Goal: Information Seeking & Learning: Find specific fact

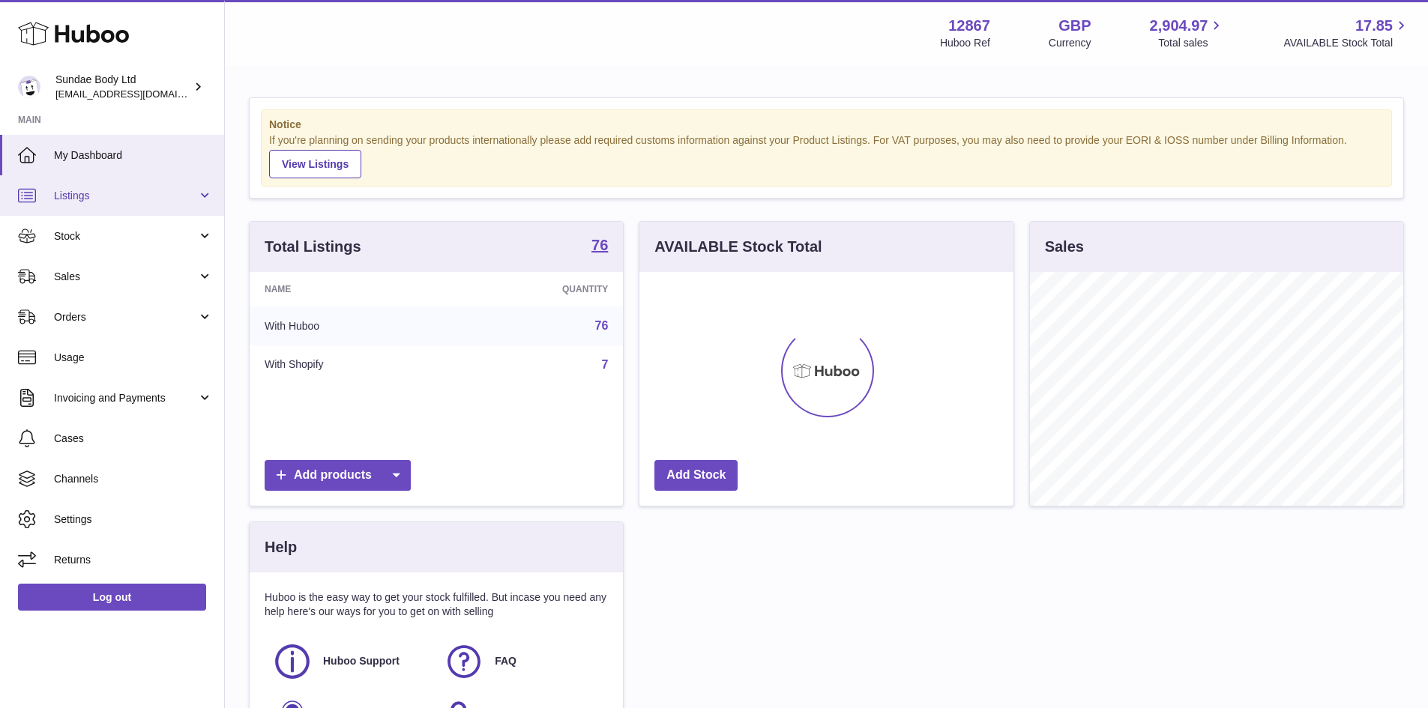
scroll to position [234, 374]
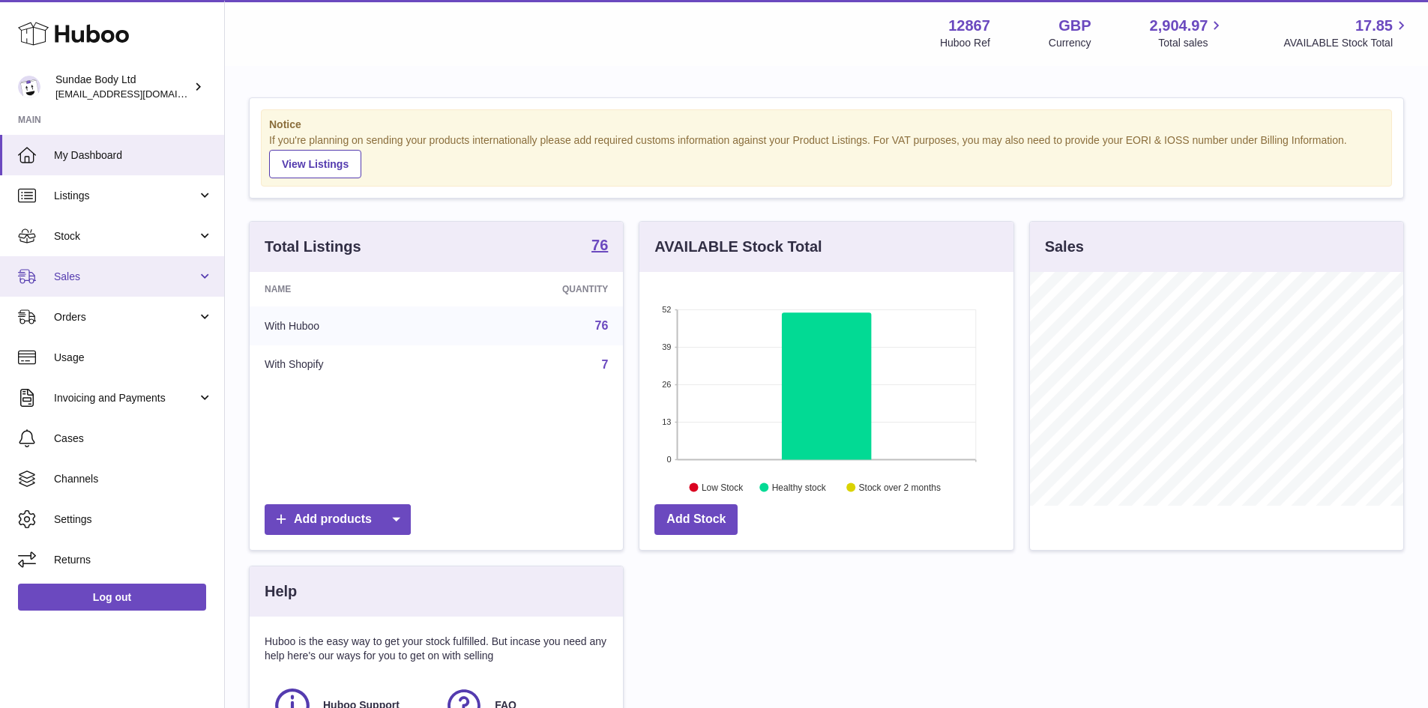
click at [71, 277] on span "Sales" at bounding box center [125, 277] width 143 height 14
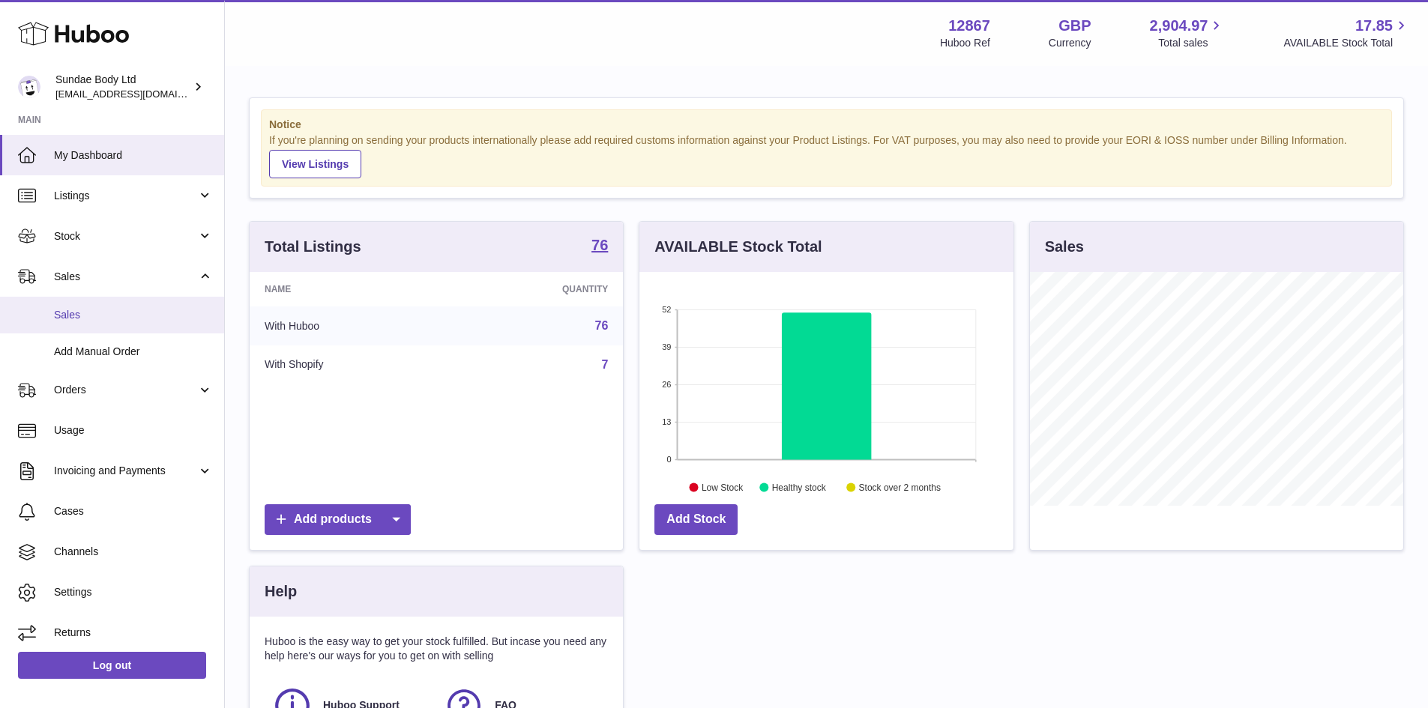
click at [82, 316] on span "Sales" at bounding box center [133, 315] width 159 height 14
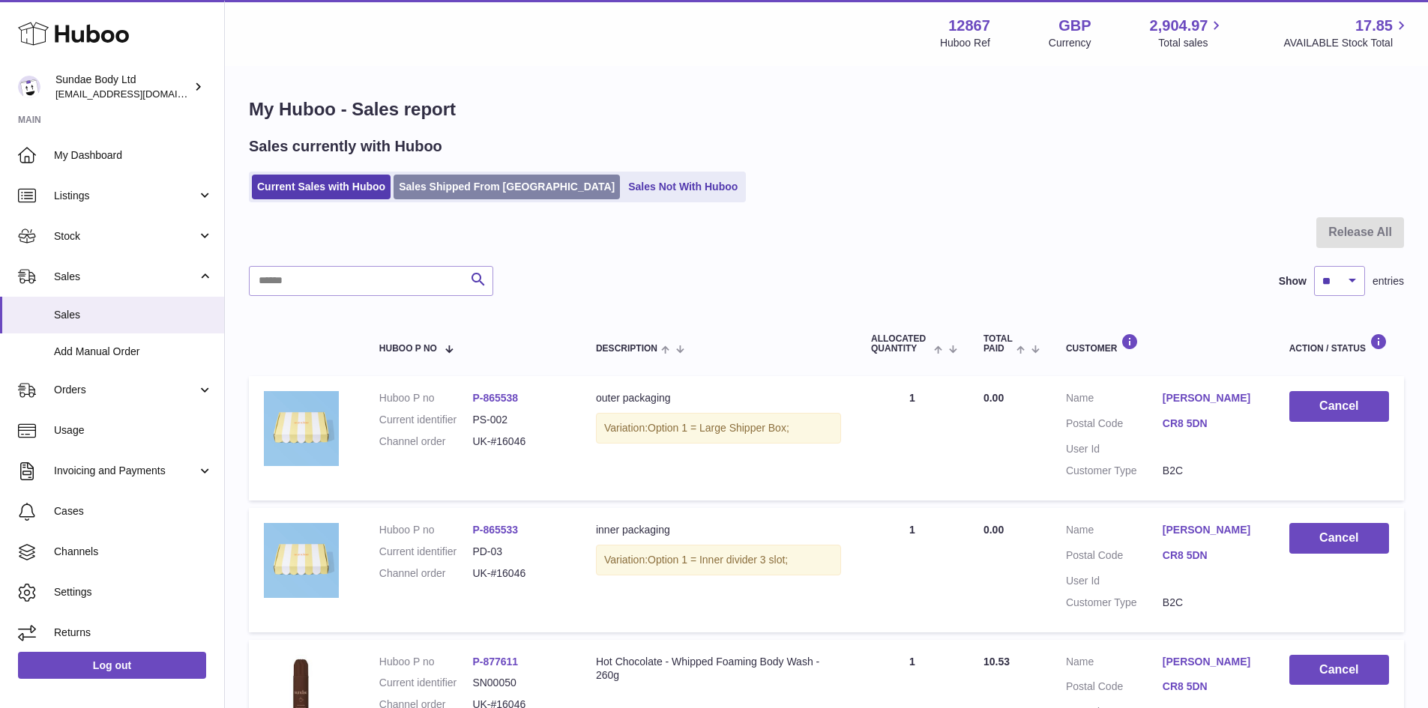
click at [486, 178] on link "Sales Shipped From Huboo" at bounding box center [506, 187] width 226 height 25
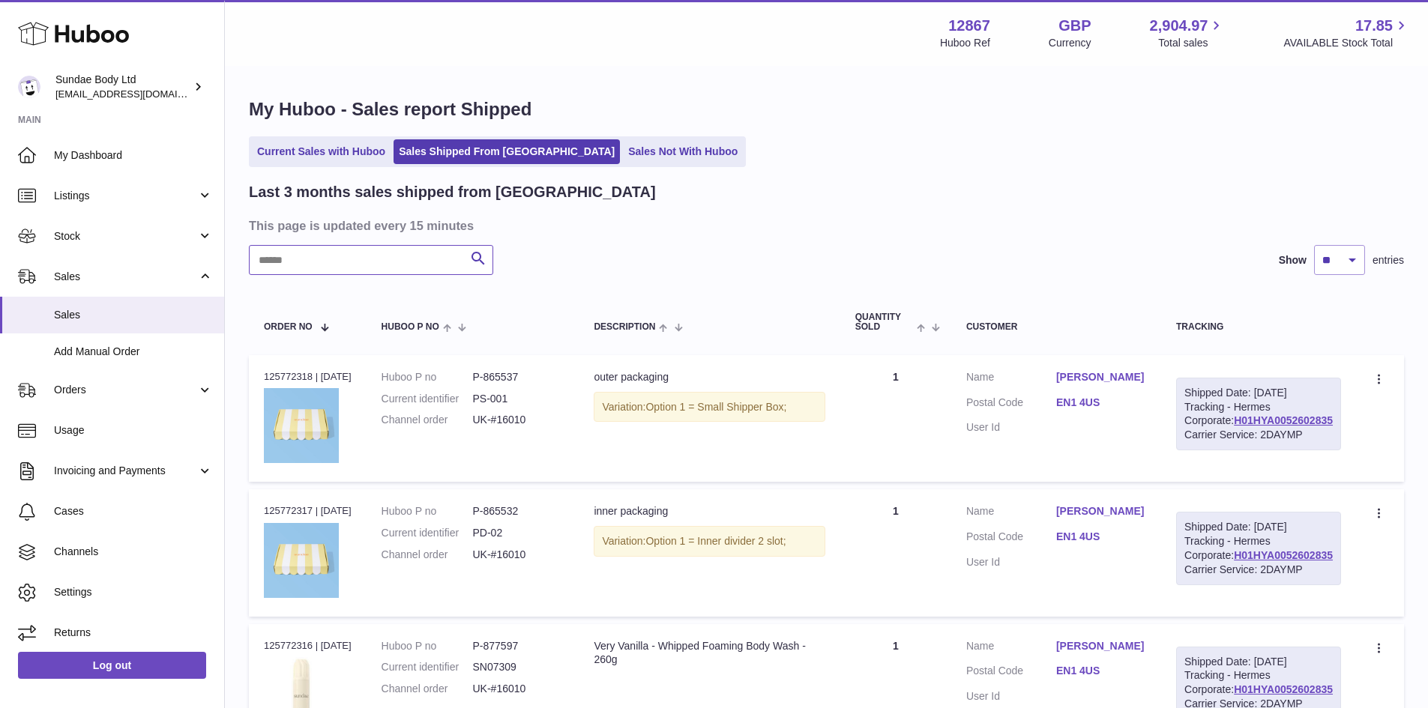
click at [301, 265] on input "text" at bounding box center [371, 260] width 244 height 30
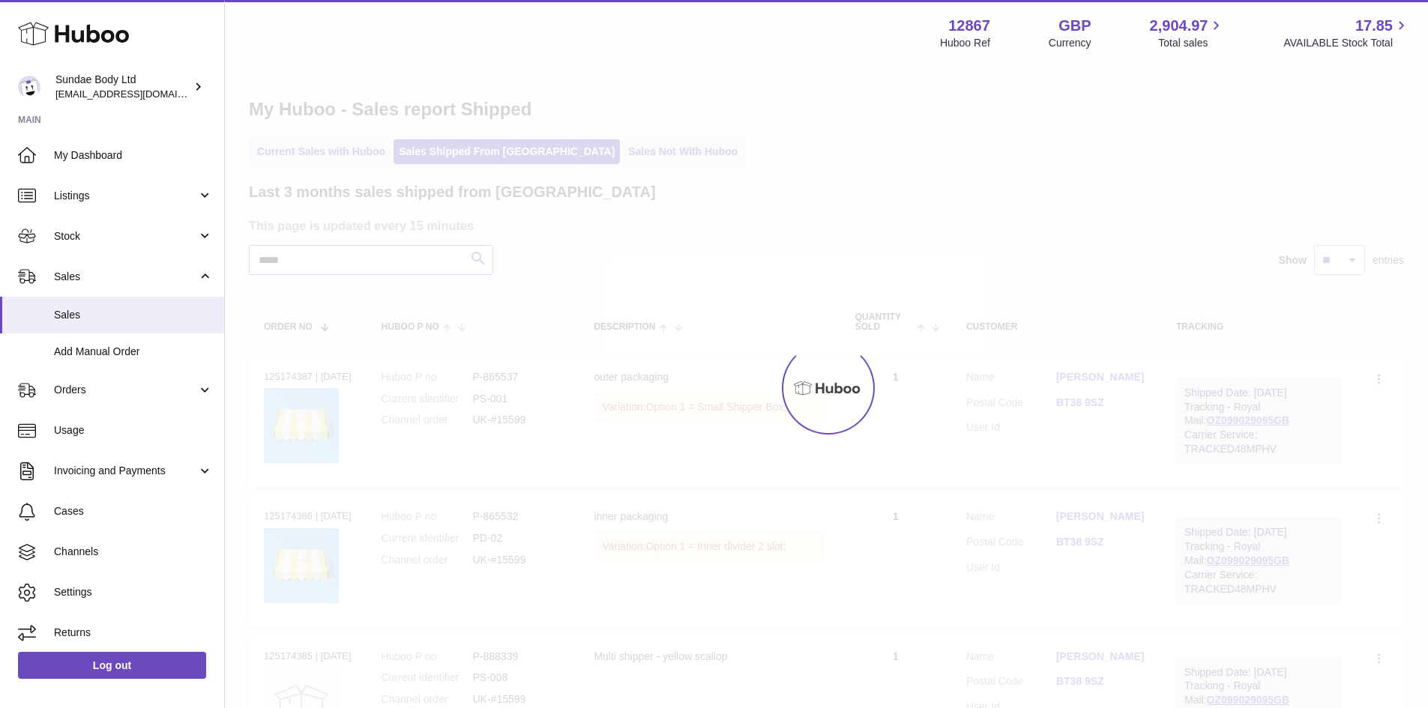
type input "*****"
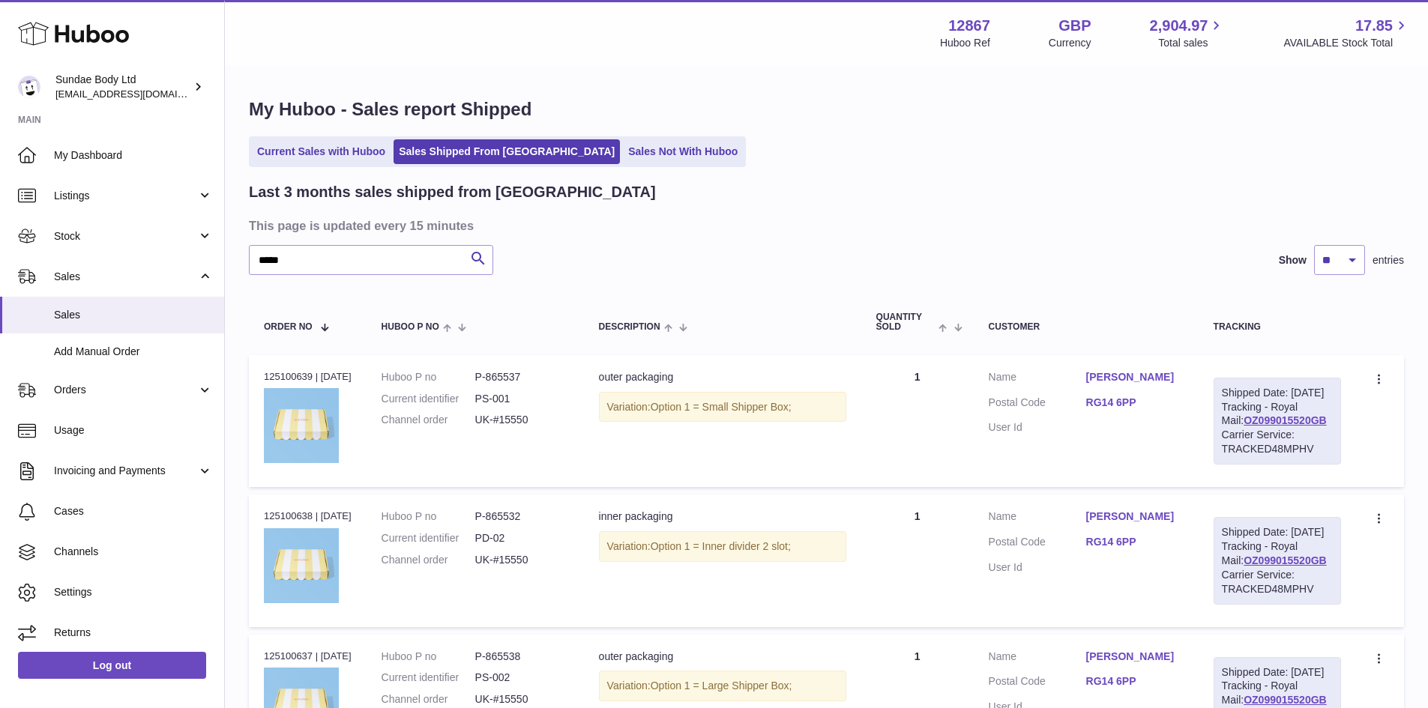
drag, startPoint x: 1186, startPoint y: 364, endPoint x: 1090, endPoint y: 381, distance: 97.3
click at [1090, 381] on td "Customer Name Suzanne Allen Postal Code RG14 6PP User Id" at bounding box center [1086, 421] width 225 height 132
copy dl "Suzanne Allen"
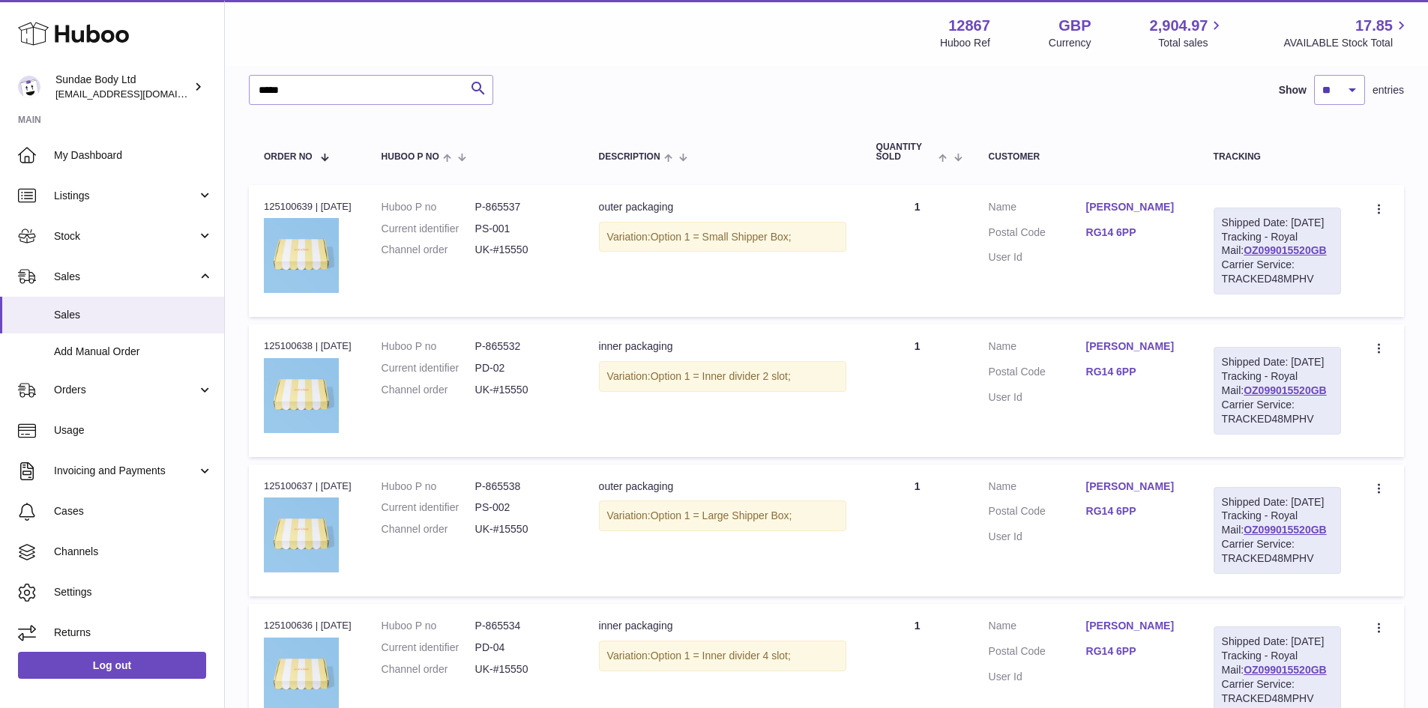
scroll to position [154, 0]
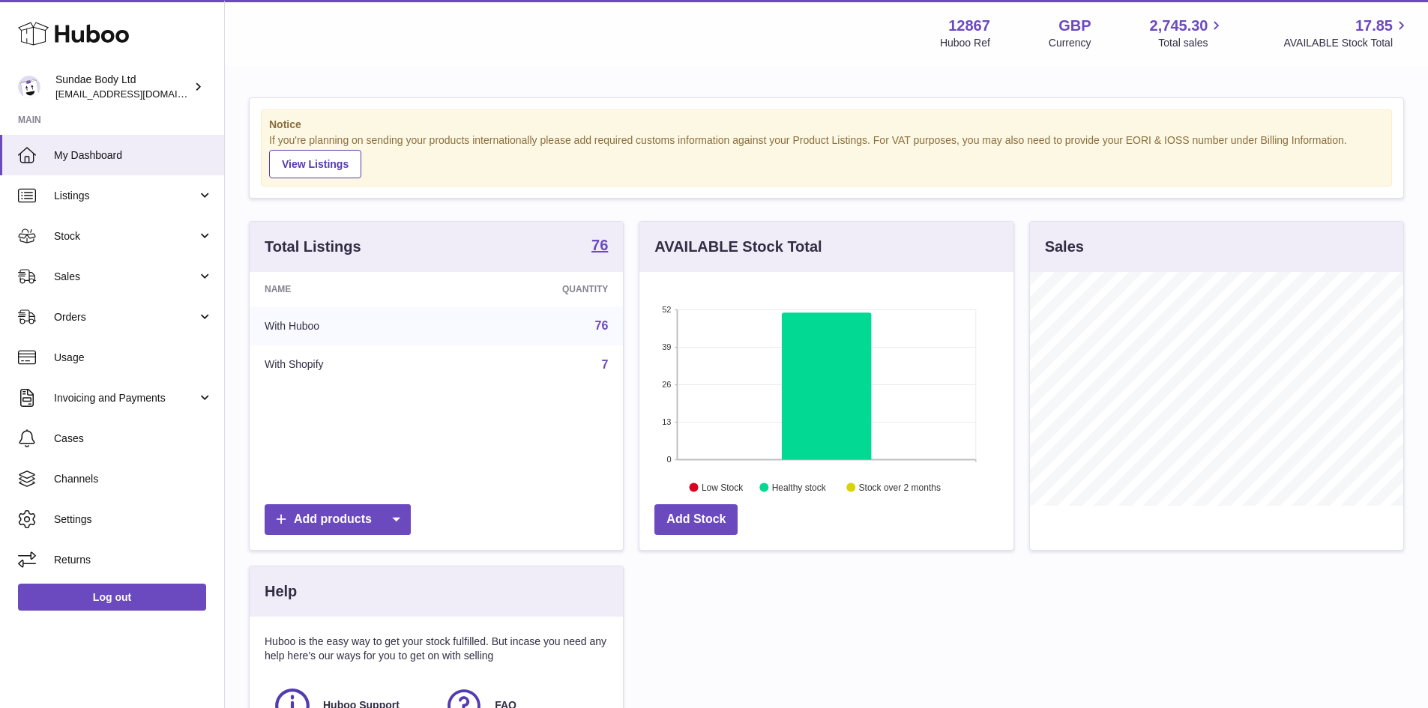
scroll to position [234, 374]
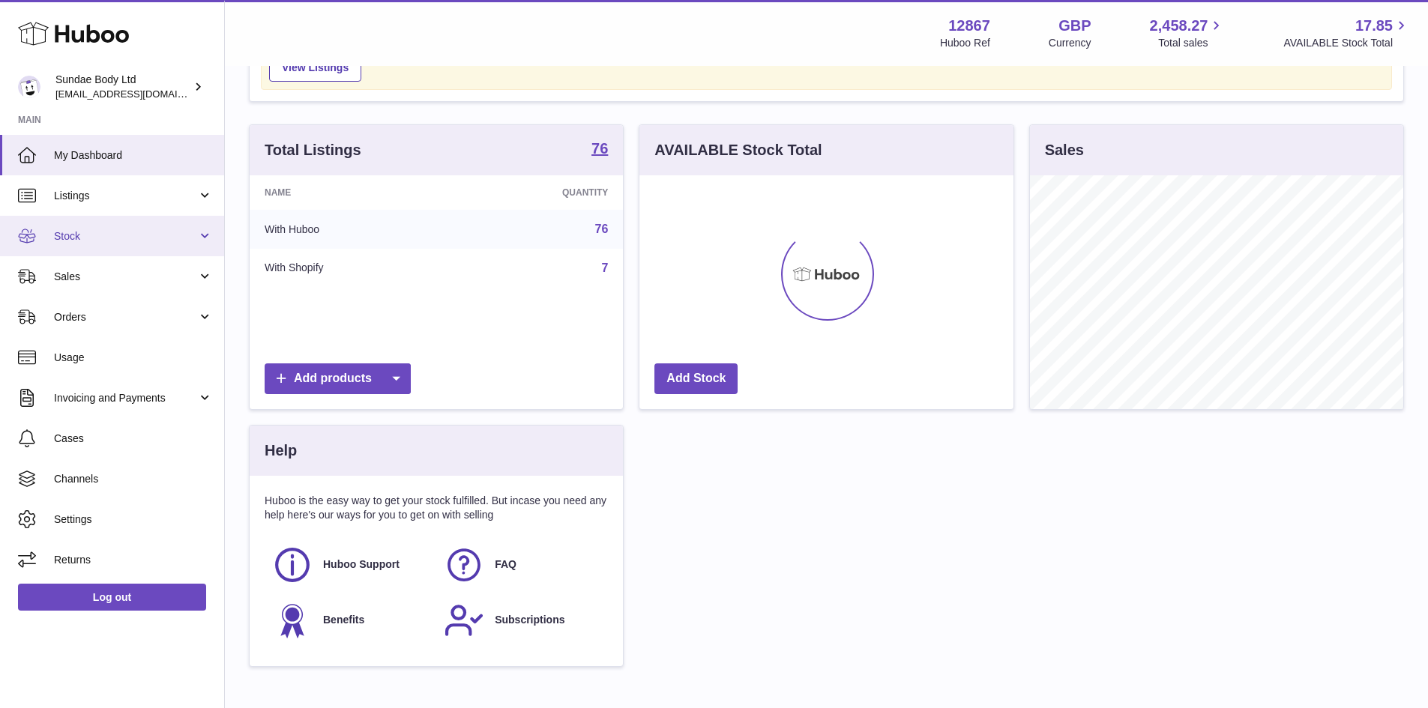
scroll to position [75, 0]
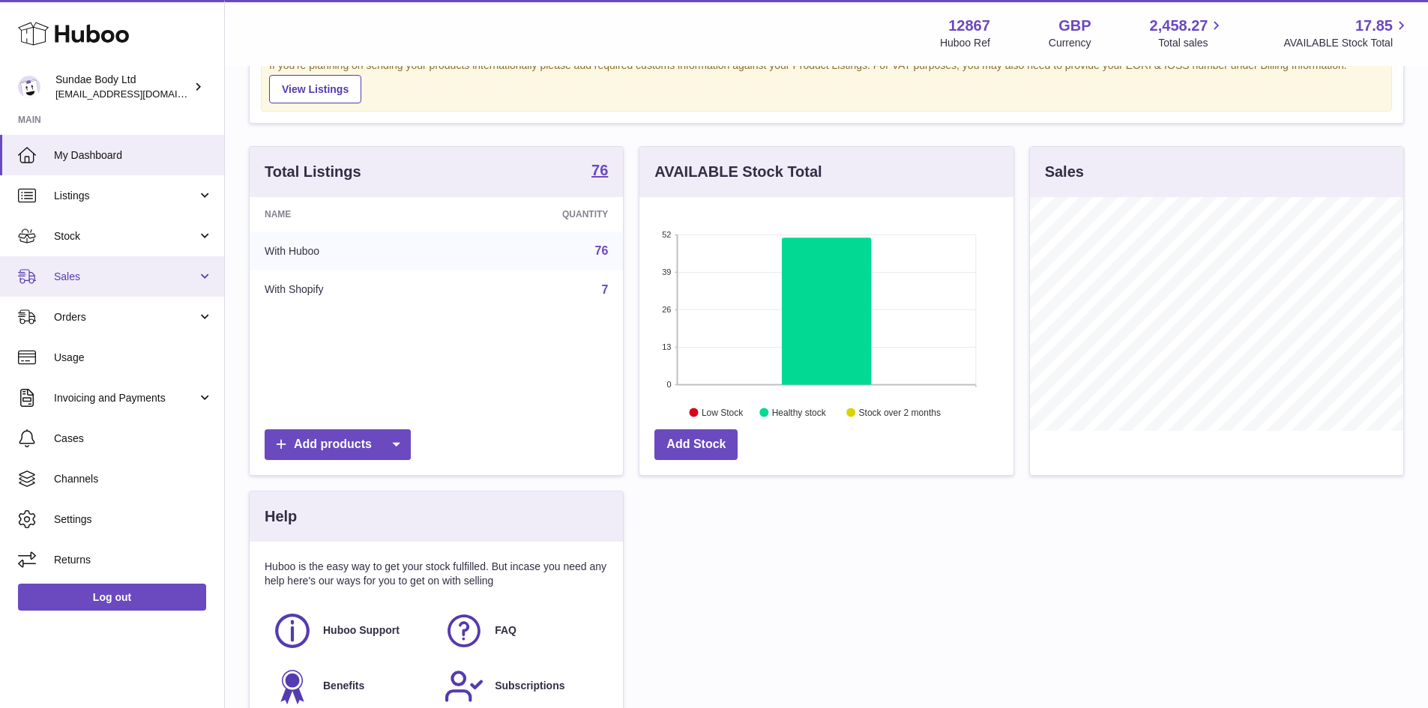
click at [82, 277] on span "Sales" at bounding box center [125, 277] width 143 height 14
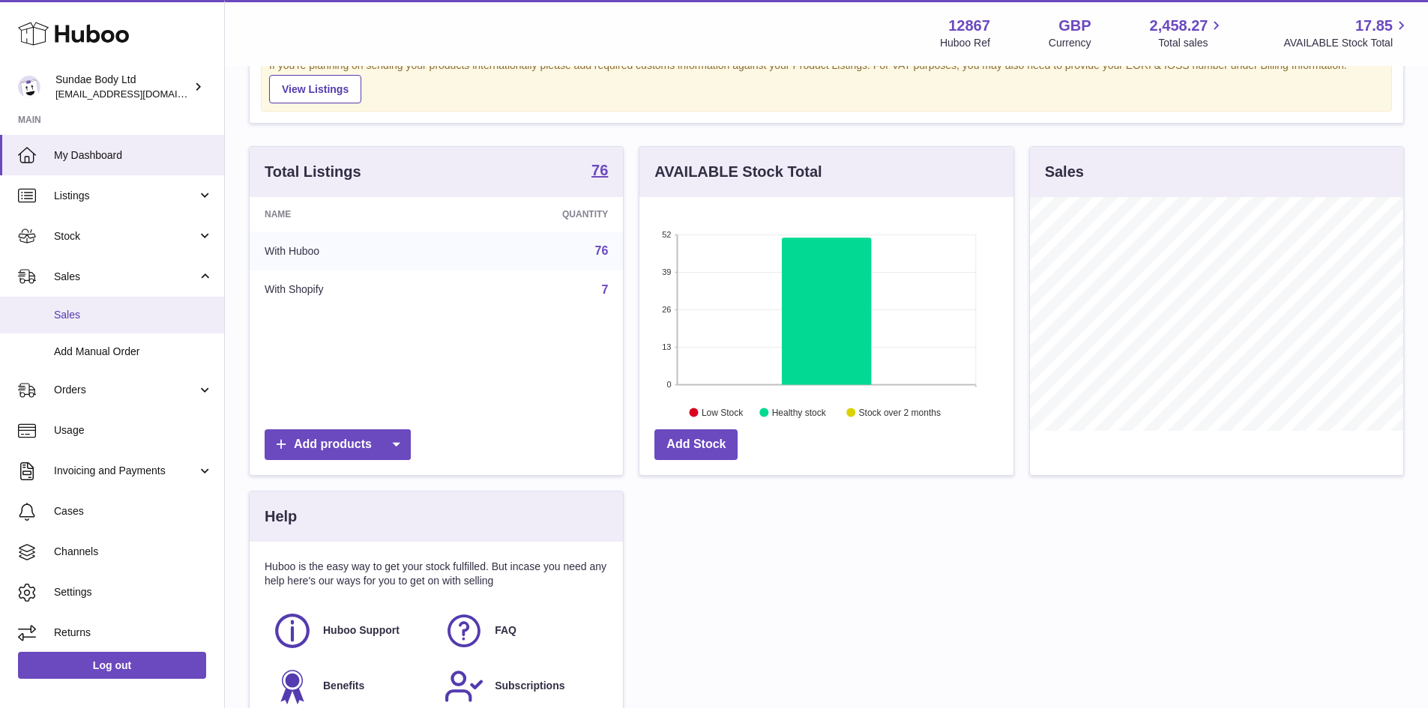
click at [87, 315] on span "Sales" at bounding box center [133, 315] width 159 height 14
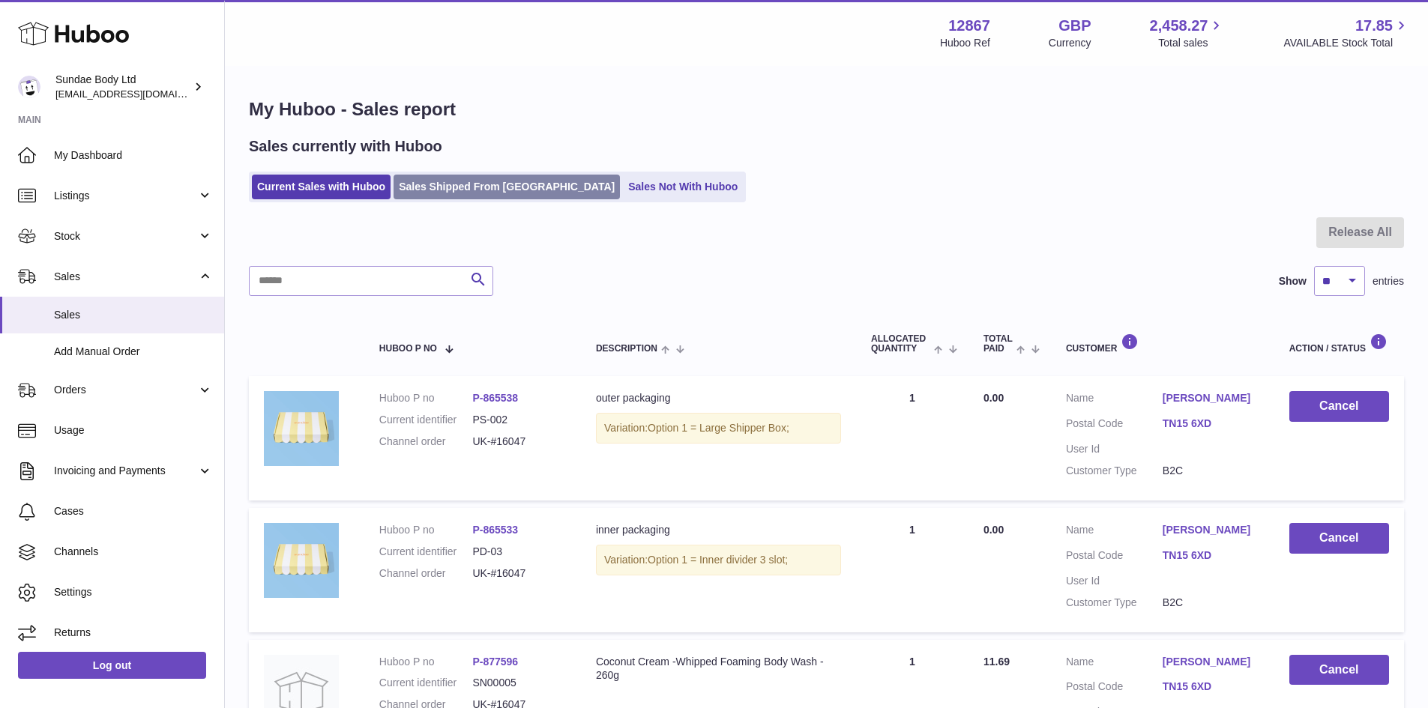
click at [446, 190] on link "Sales Shipped From [GEOGRAPHIC_DATA]" at bounding box center [506, 187] width 226 height 25
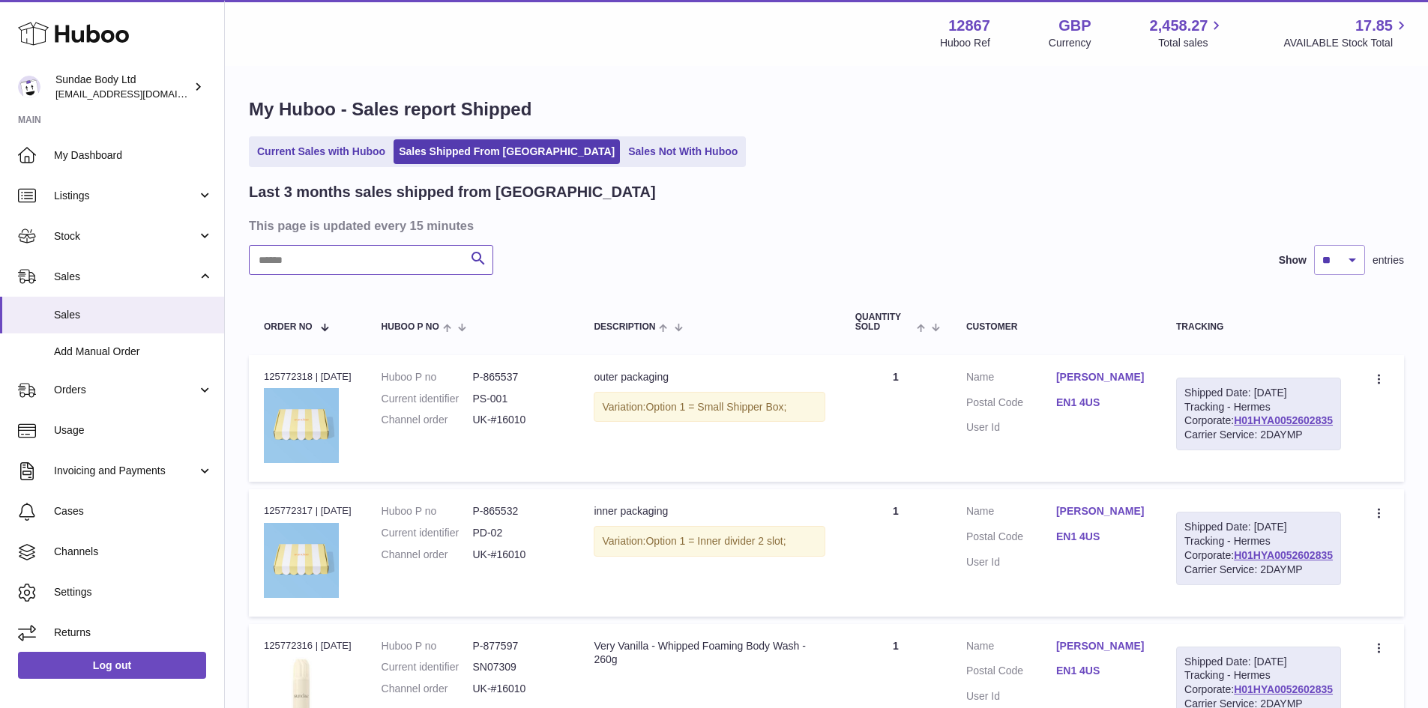
click at [336, 251] on input "text" at bounding box center [371, 260] width 244 height 30
paste input "*******"
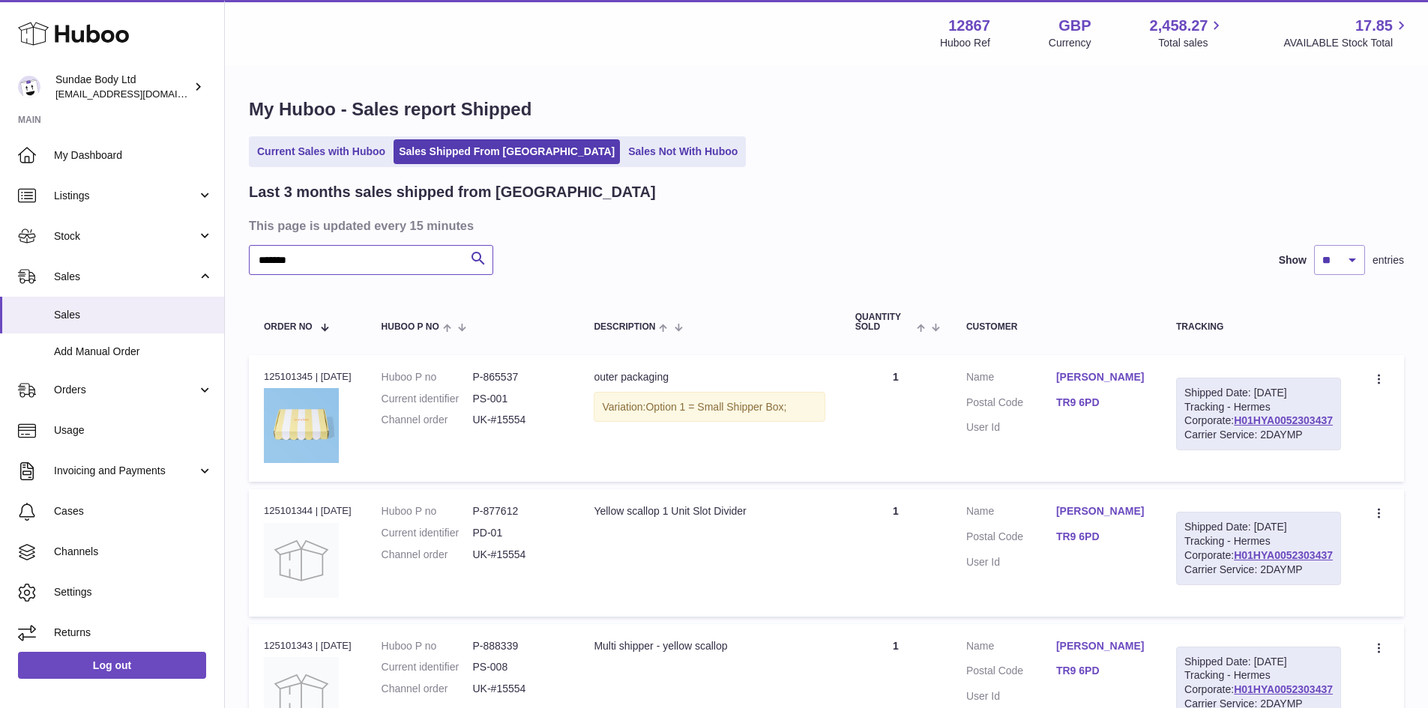
click at [263, 260] on input "*******" at bounding box center [371, 260] width 244 height 30
type input "******"
drag, startPoint x: 1089, startPoint y: 373, endPoint x: 1179, endPoint y: 367, distance: 90.2
click at [1161, 367] on td "Customer Name [PERSON_NAME] Postal Code TR9 6PD User Id" at bounding box center [1056, 418] width 210 height 127
copy dl "[PERSON_NAME]"
